Goal: Complete application form

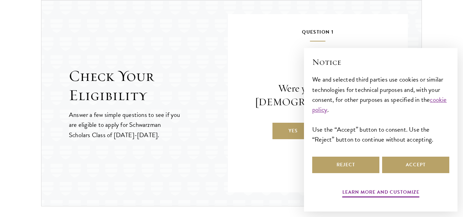
click at [339, 174] on div "Reject Accept" at bounding box center [380, 164] width 137 height 19
click at [337, 170] on button "Reject" at bounding box center [345, 165] width 67 height 16
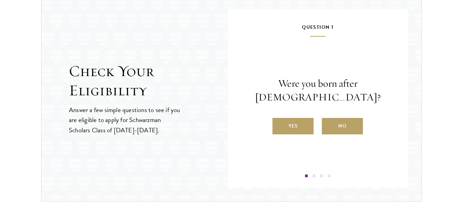
scroll to position [730, 0]
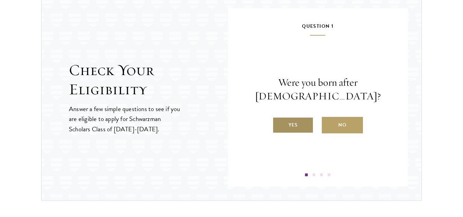
click at [290, 132] on label "Yes" at bounding box center [293, 125] width 41 height 16
click at [279, 124] on input "Yes" at bounding box center [276, 121] width 6 height 6
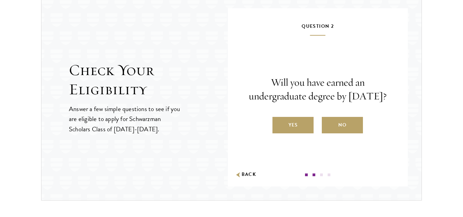
click at [290, 132] on label "Yes" at bounding box center [293, 125] width 41 height 16
click at [279, 124] on input "Yes" at bounding box center [276, 121] width 6 height 6
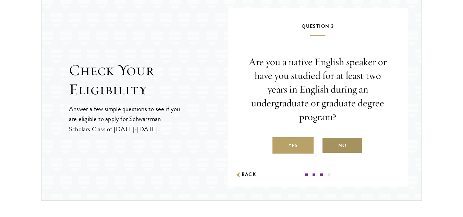
click at [329, 149] on label "No" at bounding box center [342, 145] width 41 height 16
click at [328, 144] on input "No" at bounding box center [325, 141] width 6 height 6
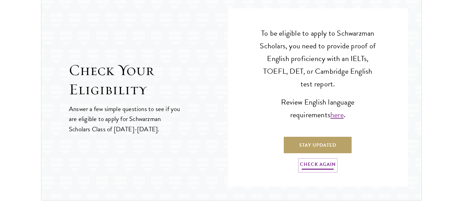
click at [325, 163] on link "Check Again" at bounding box center [318, 165] width 36 height 11
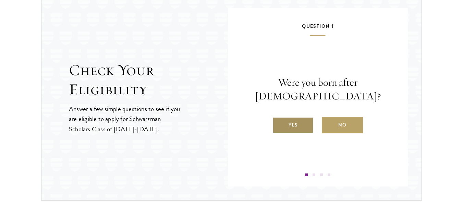
click at [303, 119] on label "Yes" at bounding box center [293, 125] width 41 height 16
click at [279, 119] on input "Yes" at bounding box center [276, 121] width 6 height 6
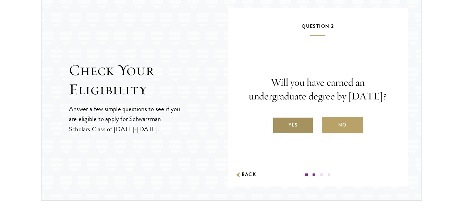
click at [302, 130] on label "Yes" at bounding box center [293, 125] width 41 height 16
click at [279, 124] on input "Yes" at bounding box center [276, 121] width 6 height 6
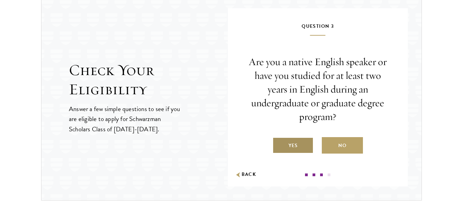
click at [307, 140] on label "Yes" at bounding box center [293, 145] width 41 height 16
click at [279, 140] on input "Yes" at bounding box center [276, 141] width 6 height 6
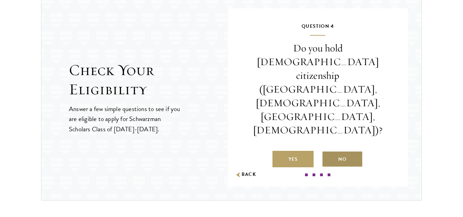
click at [333, 151] on label "No" at bounding box center [342, 159] width 41 height 16
click at [328, 152] on input "No" at bounding box center [325, 155] width 6 height 6
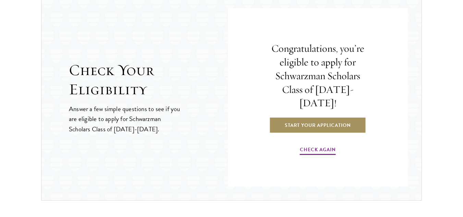
click at [325, 120] on link "Start Your Application" at bounding box center [317, 125] width 97 height 16
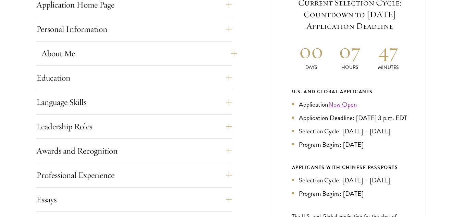
scroll to position [302, 0]
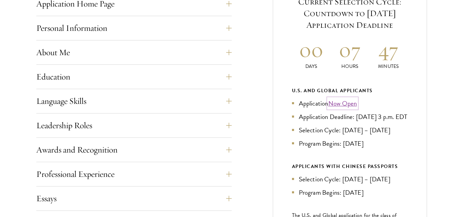
click at [350, 101] on link "Now Open" at bounding box center [342, 103] width 29 height 10
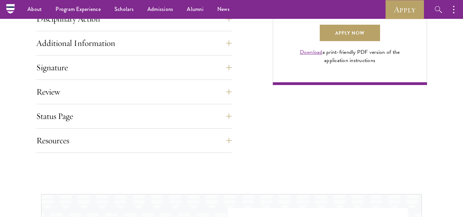
scroll to position [530, 0]
click at [344, 41] on link "Apply Now" at bounding box center [350, 33] width 60 height 16
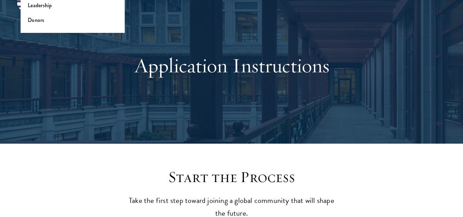
scroll to position [38, 0]
